Goal: Find specific fact

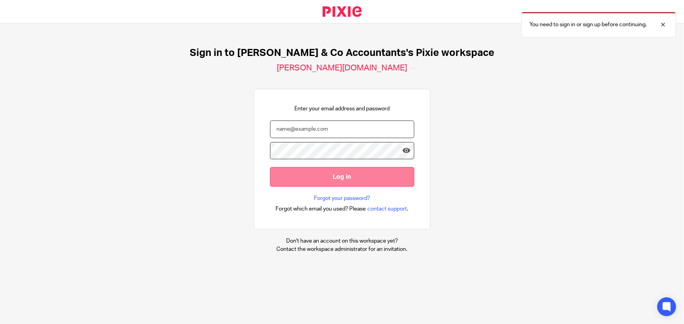
type input "[EMAIL_ADDRESS][DOMAIN_NAME]"
click at [357, 180] on input "Log in" at bounding box center [342, 176] width 144 height 19
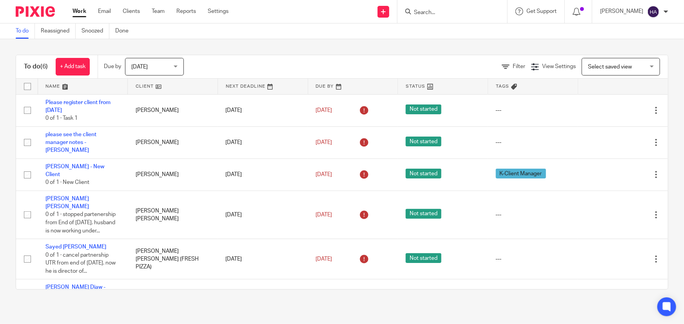
click at [457, 7] on form at bounding box center [454, 12] width 83 height 10
click at [439, 10] on input "Search" at bounding box center [448, 12] width 71 height 7
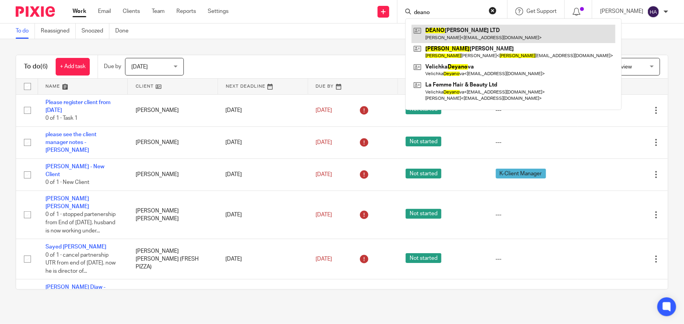
type input "deano"
click at [456, 33] on link at bounding box center [513, 34] width 204 height 18
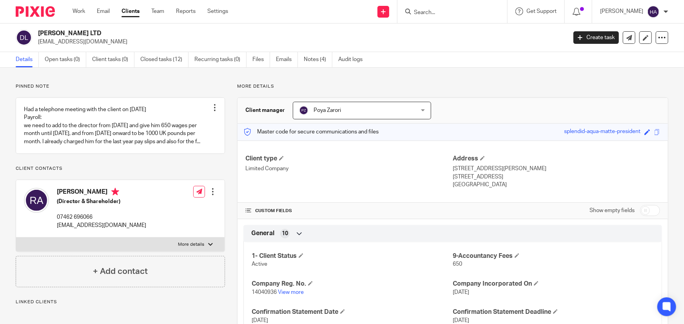
click at [204, 251] on label "More details" at bounding box center [120, 245] width 208 height 14
click at [16, 238] on input "More details" at bounding box center [16, 237] width 0 height 0
checkbox input "true"
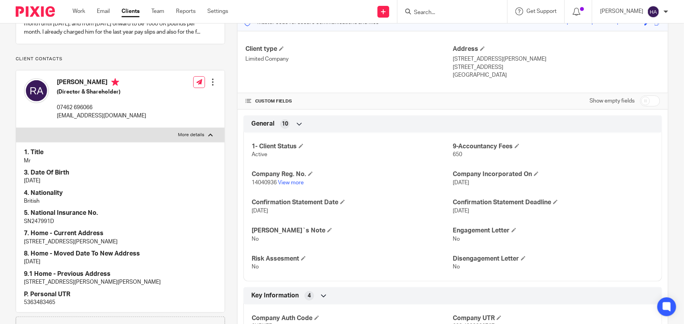
scroll to position [142, 0]
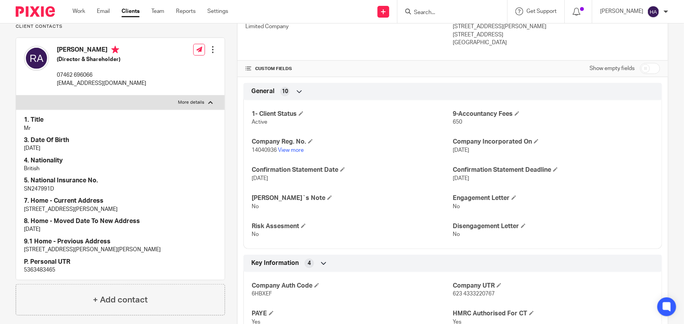
click at [39, 274] on p "5363483465" at bounding box center [120, 270] width 193 height 8
copy p "5363483465"
